Goal: Task Accomplishment & Management: Manage account settings

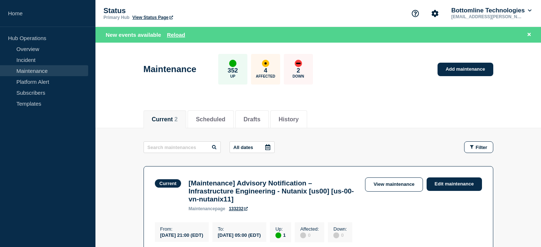
scroll to position [200, 0]
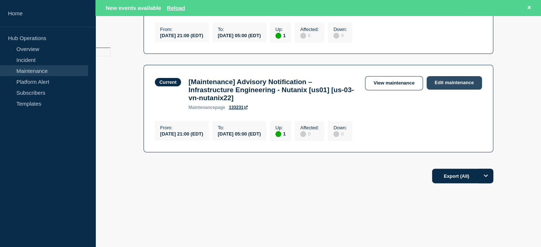
click at [449, 90] on link "Edit maintenance" at bounding box center [454, 82] width 55 height 13
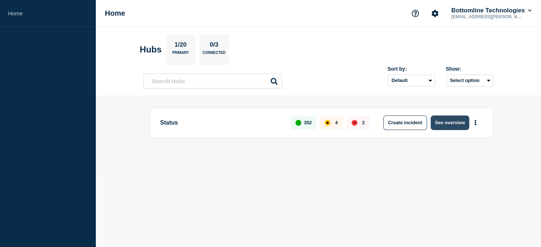
click at [448, 123] on button "See overview" at bounding box center [450, 123] width 39 height 15
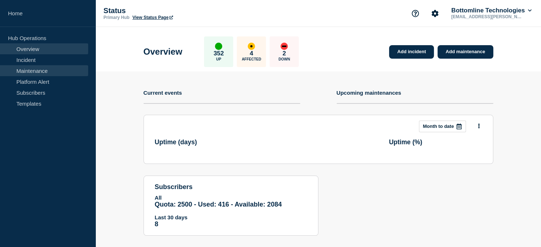
click at [33, 72] on link "Maintenance" at bounding box center [44, 70] width 88 height 11
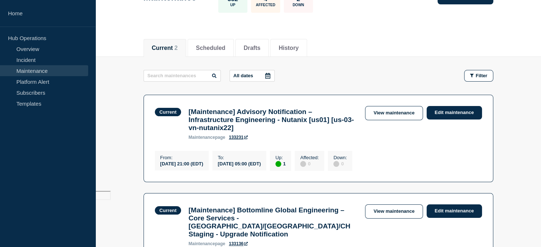
scroll to position [56, 0]
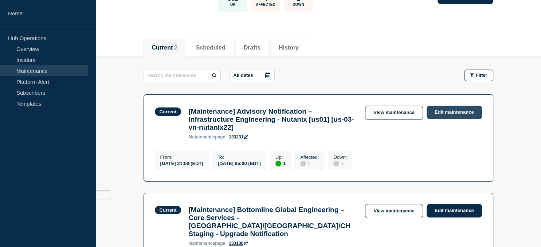
click at [457, 114] on link "Edit maintenance" at bounding box center [454, 112] width 55 height 13
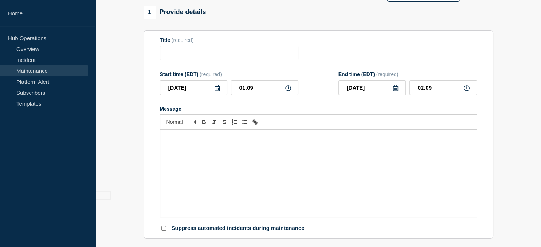
type input "[Maintenance] Advisory Notification – Infrastructure Engineering - Nutanix [us0…"
type input "2025-08-21"
type input "21:00"
type input "05:00"
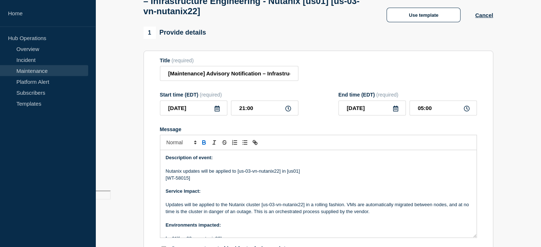
scroll to position [81, 0]
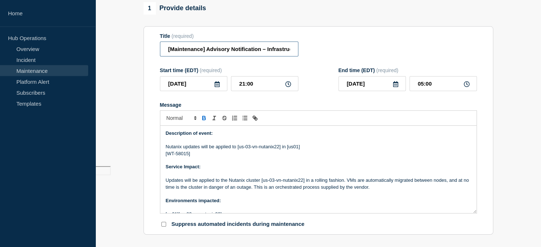
click at [165, 56] on input "[Maintenance] Advisory Notification – Infrastructure Engineering - Nutanix [us0…" at bounding box center [229, 49] width 138 height 15
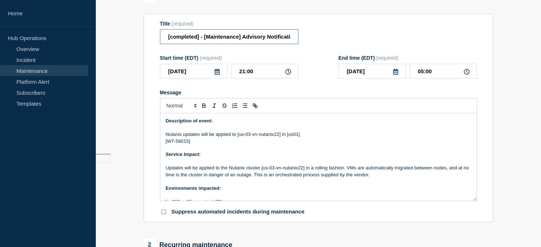
type input "[completed] - [Maintenance] Advisory Notification – Infrastructure Engineering …"
drag, startPoint x: 440, startPoint y: 89, endPoint x: 396, endPoint y: 90, distance: 43.7
click at [410, 79] on input "05:00" at bounding box center [443, 71] width 67 height 15
type input "01:10"
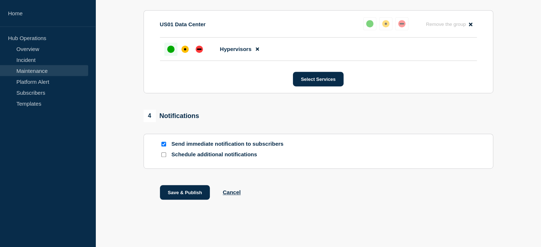
scroll to position [430, 0]
click at [191, 190] on button "Save & Publish" at bounding box center [185, 192] width 50 height 15
